Goal: Find specific page/section: Find specific page/section

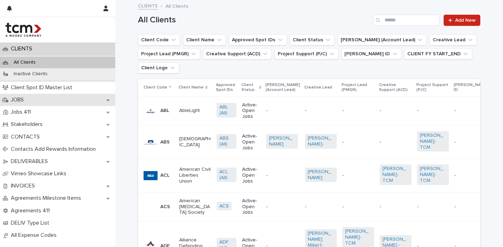
click at [27, 99] on p "JOBS" at bounding box center [18, 99] width 21 height 7
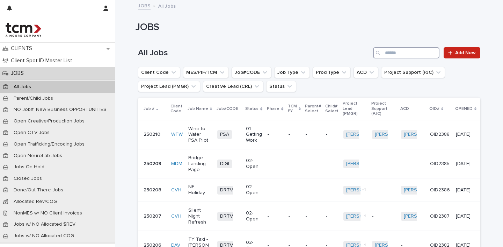
click at [403, 51] on input "Search" at bounding box center [406, 52] width 66 height 11
type input "***"
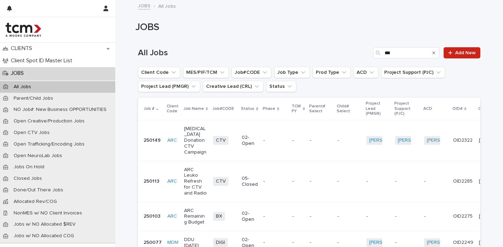
click at [248, 140] on p "02-Open" at bounding box center [250, 140] width 16 height 12
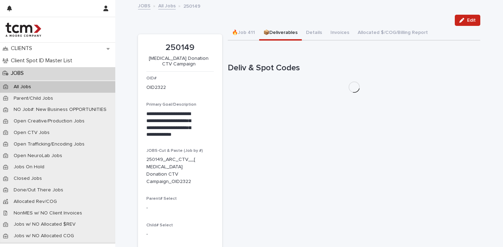
click at [277, 33] on button "📦Deliverables" at bounding box center [280, 33] width 43 height 15
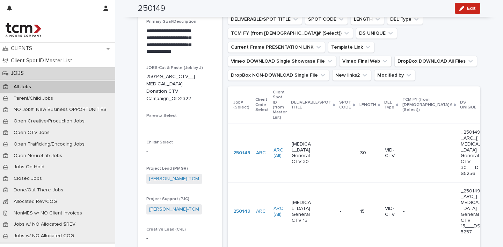
scroll to position [82, 0]
